Goal: Information Seeking & Learning: Learn about a topic

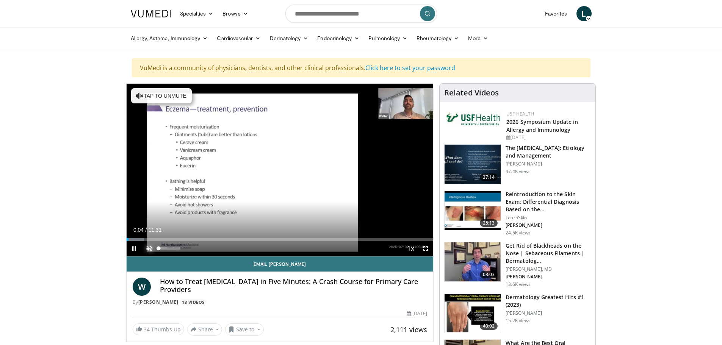
click at [150, 247] on span "Video Player" at bounding box center [149, 248] width 15 height 15
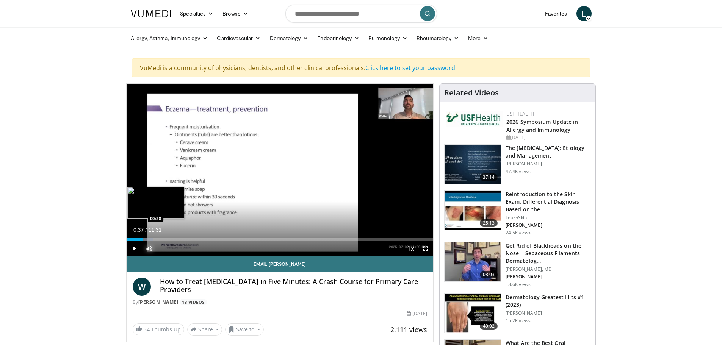
click at [144, 240] on div "Progress Bar" at bounding box center [144, 239] width 1 height 3
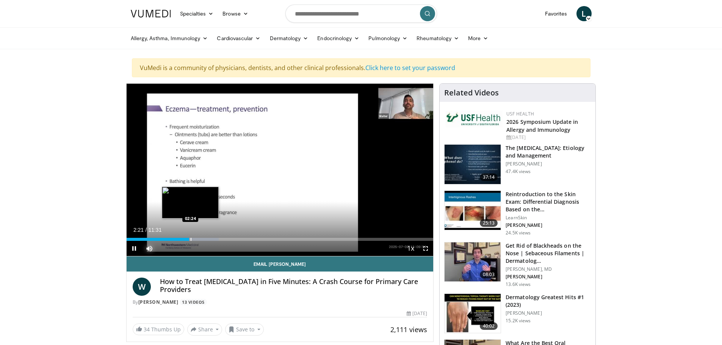
click at [191, 239] on div "Progress Bar" at bounding box center [191, 239] width 1 height 3
click at [205, 239] on div "Progress Bar" at bounding box center [205, 239] width 1 height 3
click at [208, 238] on div "Progress Bar" at bounding box center [208, 239] width 1 height 3
click at [211, 238] on div "Progress Bar" at bounding box center [211, 239] width 1 height 3
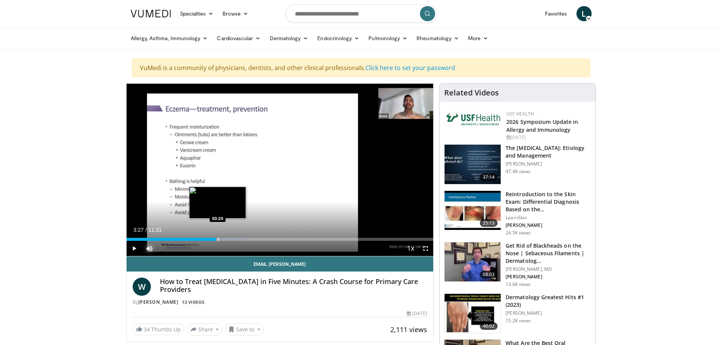
click at [218, 239] on div "Progress Bar" at bounding box center [218, 239] width 1 height 3
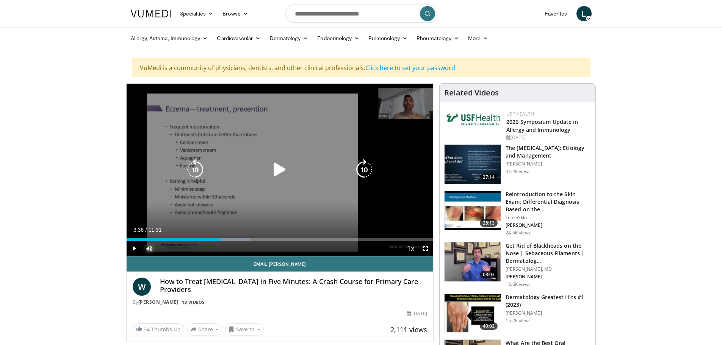
click at [222, 237] on div "Loaded : 40.15% 03:36 03:25" at bounding box center [280, 237] width 307 height 7
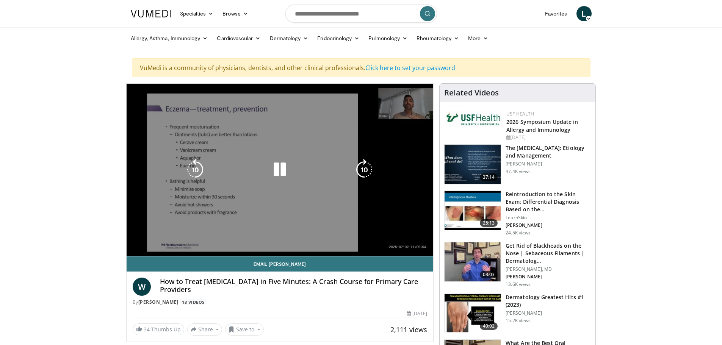
click at [260, 239] on div "10 seconds Tap to unmute" at bounding box center [280, 170] width 307 height 172
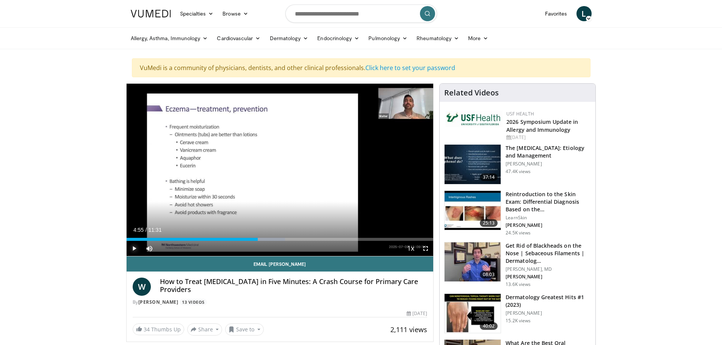
click at [134, 247] on span "Video Player" at bounding box center [134, 248] width 15 height 15
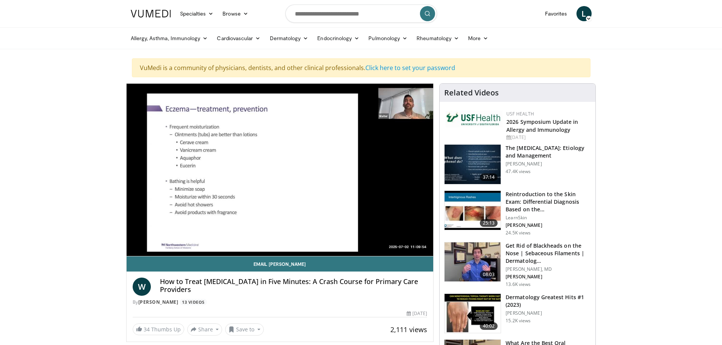
click at [269, 241] on div "10 seconds Tap to unmute" at bounding box center [280, 170] width 307 height 172
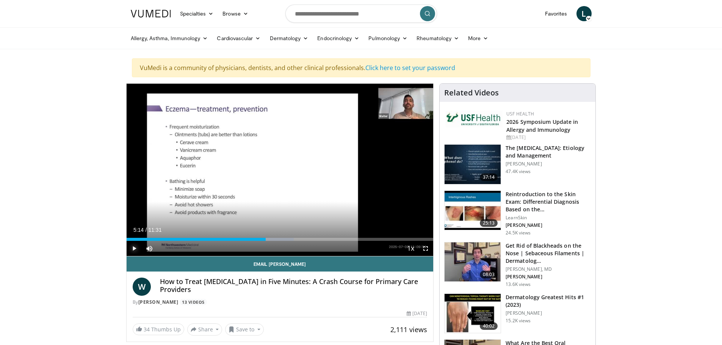
click at [134, 248] on span "Video Player" at bounding box center [134, 248] width 15 height 15
click at [277, 239] on div "Progress Bar" at bounding box center [277, 239] width 1 height 3
click at [280, 240] on div "Progress Bar" at bounding box center [280, 239] width 1 height 3
click at [285, 240] on div "Progress Bar" at bounding box center [285, 239] width 1 height 3
click at [291, 240] on div "Progress Bar" at bounding box center [291, 239] width 1 height 3
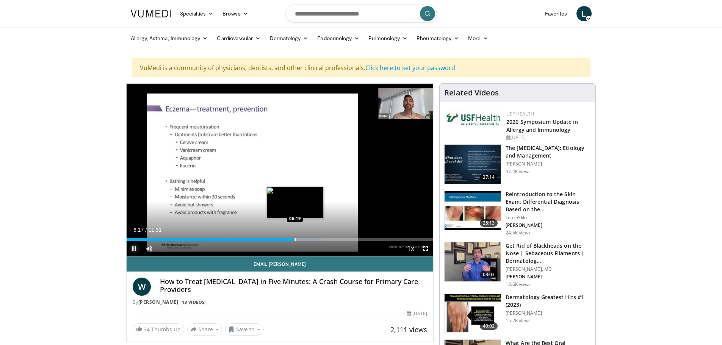
click at [295, 240] on div "Progress Bar" at bounding box center [295, 239] width 1 height 3
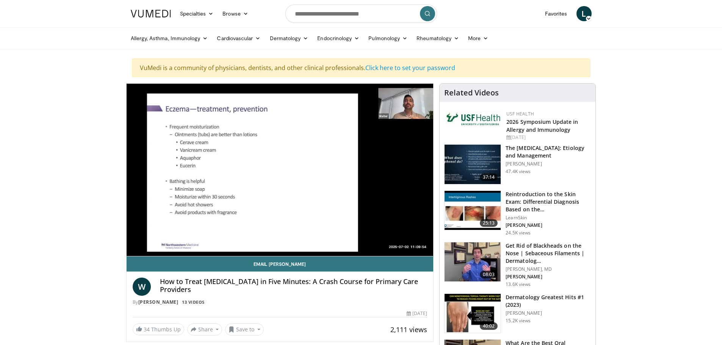
click at [312, 241] on video-js "**********" at bounding box center [280, 170] width 307 height 173
click at [316, 239] on video-js "**********" at bounding box center [280, 170] width 307 height 173
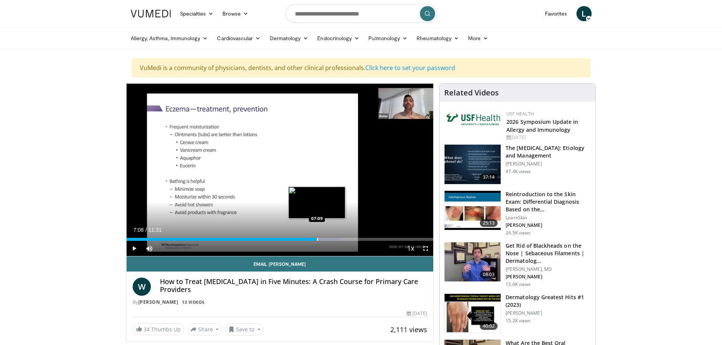
click at [317, 239] on div "Progress Bar" at bounding box center [317, 239] width 1 height 3
click at [322, 239] on div "Progress Bar" at bounding box center [322, 239] width 1 height 3
click at [325, 239] on div "Progress Bar" at bounding box center [325, 239] width 1 height 3
click at [338, 240] on div "Progress Bar" at bounding box center [338, 239] width 1 height 3
click at [342, 239] on div "Progress Bar" at bounding box center [342, 239] width 1 height 3
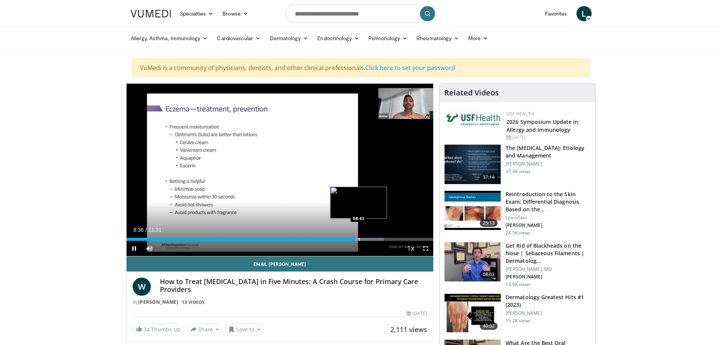
click at [359, 239] on div "Progress Bar" at bounding box center [359, 239] width 1 height 3
click at [372, 238] on div "Progress Bar" at bounding box center [372, 239] width 1 height 3
click at [395, 239] on div "Progress Bar" at bounding box center [395, 239] width 1 height 3
click at [400, 238] on div "Progress Bar" at bounding box center [400, 239] width 1 height 3
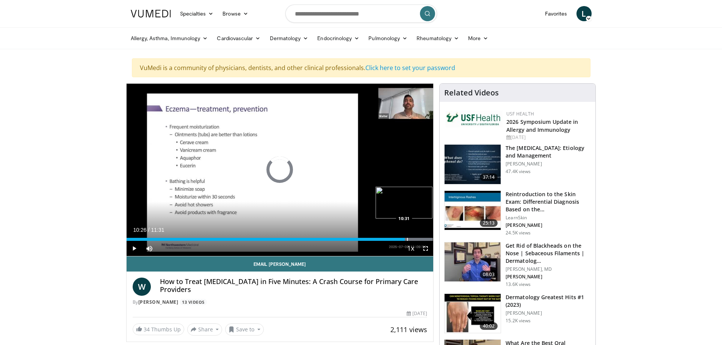
click at [407, 239] on div "Progress Bar" at bounding box center [407, 239] width 1 height 3
click at [414, 240] on div "Progress Bar" at bounding box center [414, 239] width 1 height 3
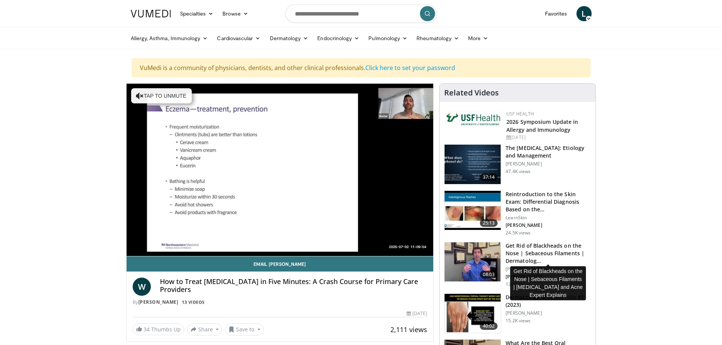
click at [521, 246] on h3 "Get Rid of Blackheads on the Nose | Sebaceous Filaments | Dermatolog…" at bounding box center [547, 253] width 85 height 23
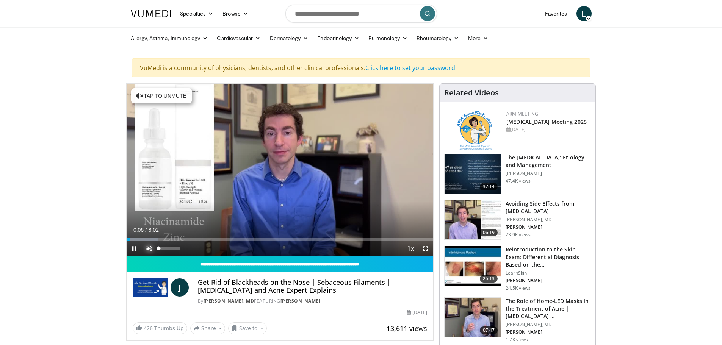
click at [149, 248] on span "Video Player" at bounding box center [149, 248] width 15 height 15
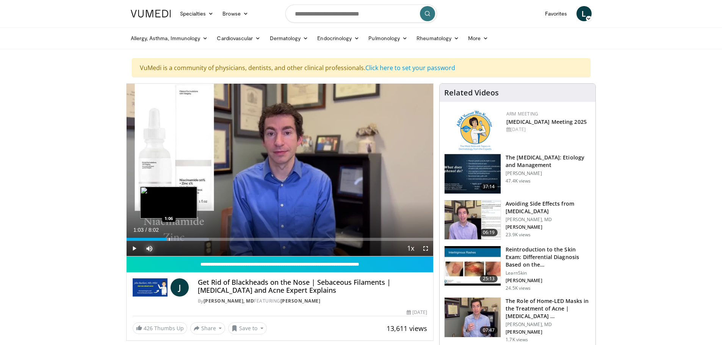
click at [169, 240] on div "Progress Bar" at bounding box center [169, 239] width 1 height 3
click at [180, 241] on div "Progress Bar" at bounding box center [180, 239] width 1 height 3
click at [188, 239] on div "Progress Bar" at bounding box center [188, 239] width 1 height 3
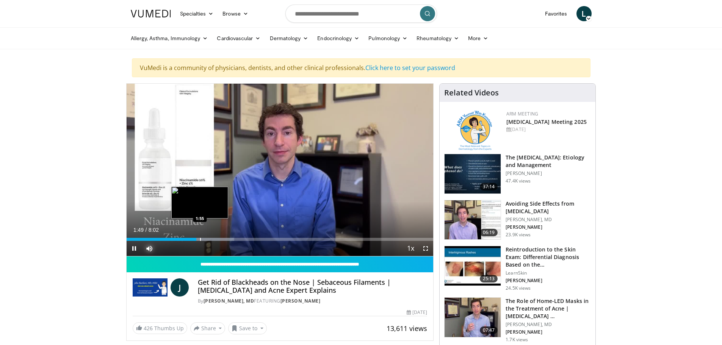
click at [200, 239] on div "Progress Bar" at bounding box center [200, 239] width 1 height 3
click at [206, 239] on div "Progress Bar" at bounding box center [206, 239] width 1 height 3
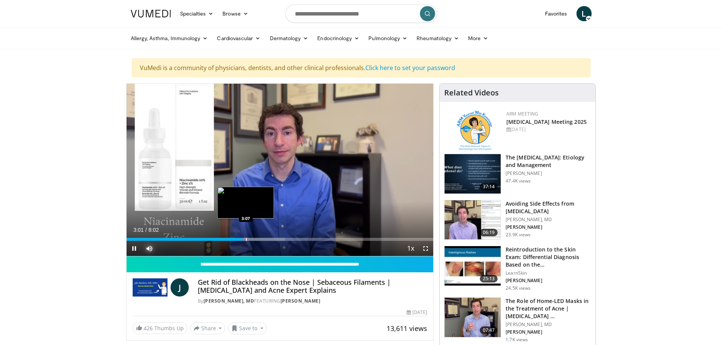
click at [246, 239] on div "Progress Bar" at bounding box center [246, 239] width 1 height 3
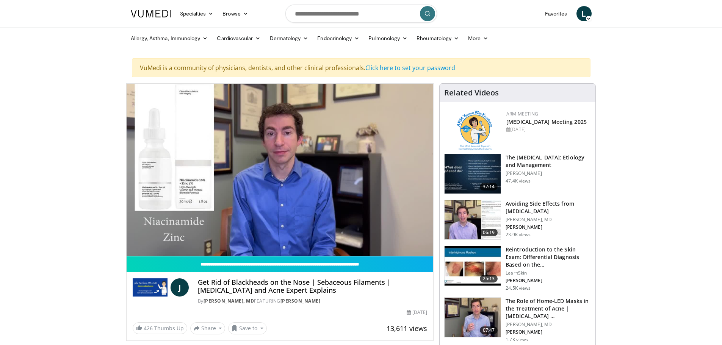
click at [251, 239] on div "10 seconds Tap to unmute" at bounding box center [280, 170] width 307 height 172
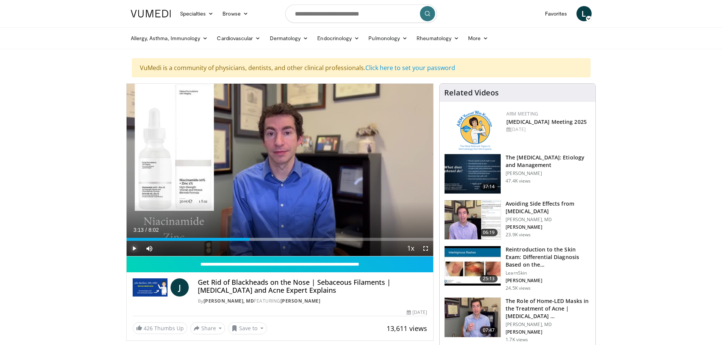
click at [134, 249] on span "Video Player" at bounding box center [134, 248] width 15 height 15
click at [258, 239] on div "Progress Bar" at bounding box center [258, 239] width 1 height 3
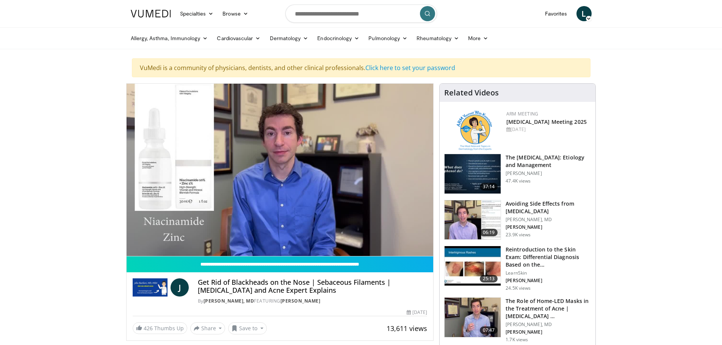
click at [267, 241] on video-js "**********" at bounding box center [280, 170] width 307 height 173
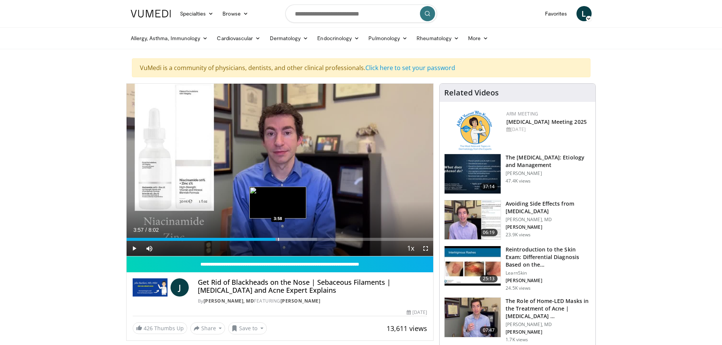
click at [278, 239] on div "Progress Bar" at bounding box center [278, 239] width 1 height 3
click at [292, 239] on div "Progress Bar" at bounding box center [292, 239] width 1 height 3
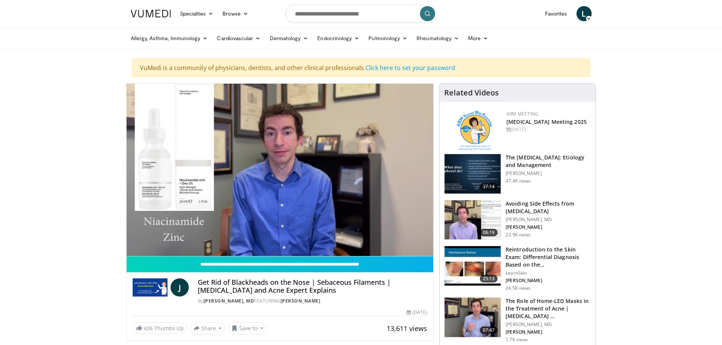
click at [300, 239] on video-js "**********" at bounding box center [280, 170] width 307 height 173
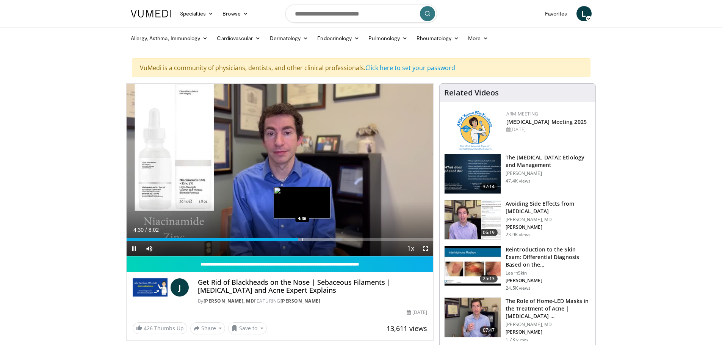
click at [302, 240] on div "Progress Bar" at bounding box center [302, 239] width 1 height 3
click at [309, 241] on div "Progress Bar" at bounding box center [309, 239] width 1 height 3
click at [318, 238] on div "Progress Bar" at bounding box center [318, 239] width 1 height 3
click at [325, 238] on div "Progress Bar" at bounding box center [325, 239] width 1 height 3
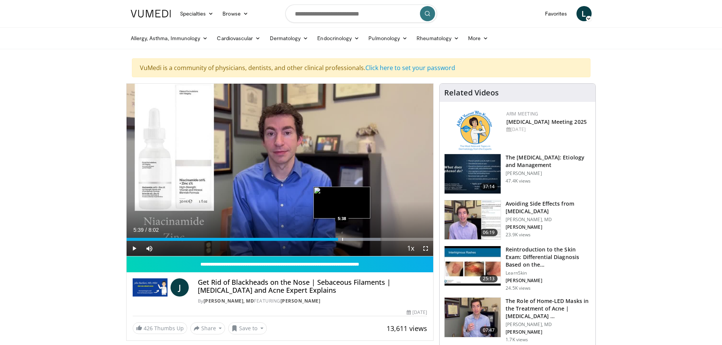
click at [342, 239] on div "Progress Bar" at bounding box center [342, 239] width 1 height 3
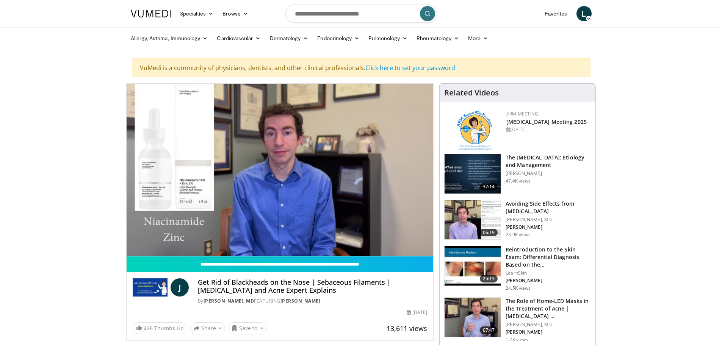
click at [385, 239] on video-js "**********" at bounding box center [280, 170] width 307 height 173
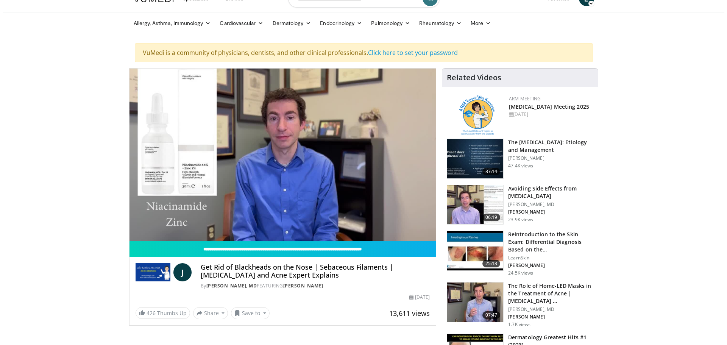
scroll to position [30, 0]
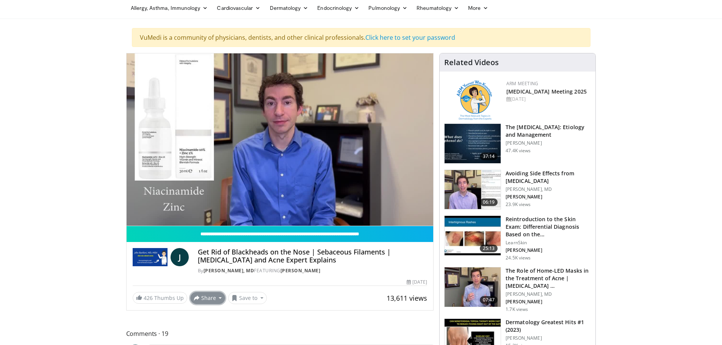
click at [203, 295] on button "Share" at bounding box center [207, 298] width 35 height 12
click at [207, 252] on span "E-mail" at bounding box center [207, 254] width 22 height 8
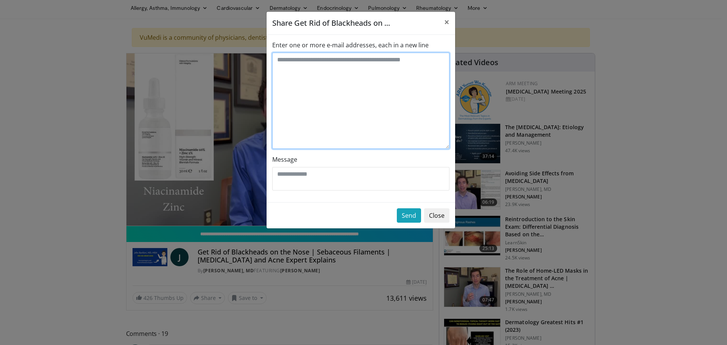
click at [285, 61] on textarea "Enter one or more e-mail addresses, each in a new line" at bounding box center [360, 101] width 177 height 96
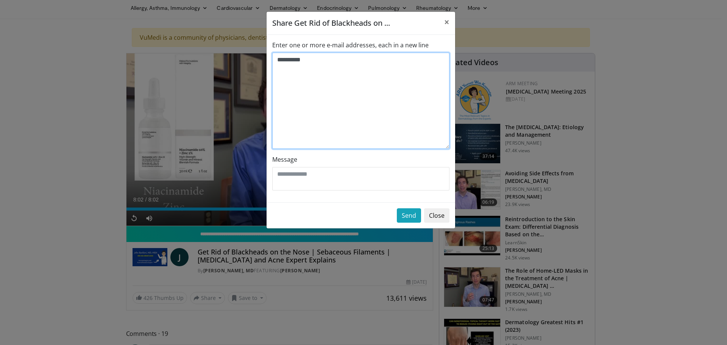
type textarea "**********"
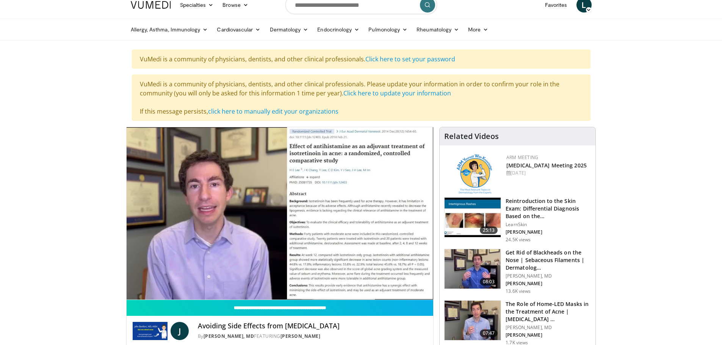
scroll to position [15, 0]
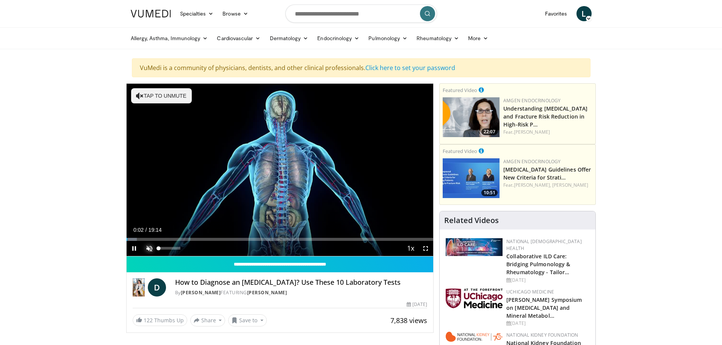
click at [149, 250] on span "Video Player" at bounding box center [149, 248] width 15 height 15
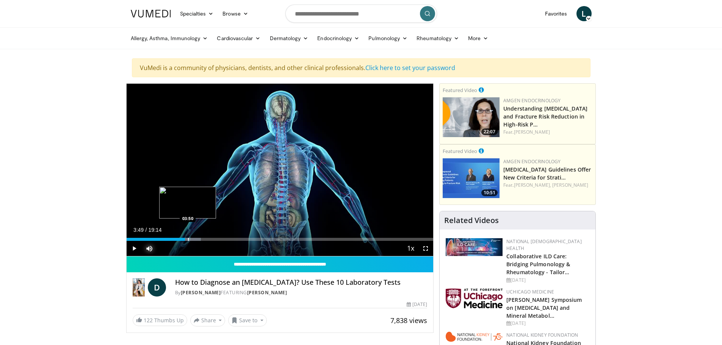
click at [188, 239] on div "Progress Bar" at bounding box center [188, 239] width 1 height 3
click at [132, 249] on span "Video Player" at bounding box center [134, 248] width 15 height 15
